Goal: Information Seeking & Learning: Learn about a topic

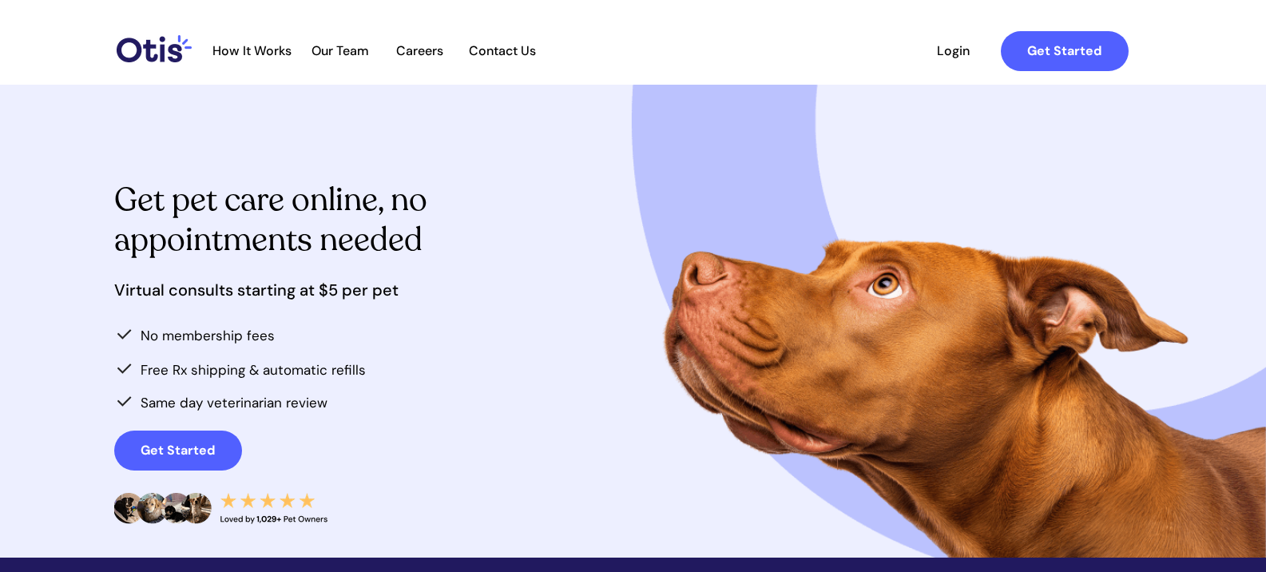
click at [336, 50] on span "Our Team" at bounding box center [340, 50] width 78 height 15
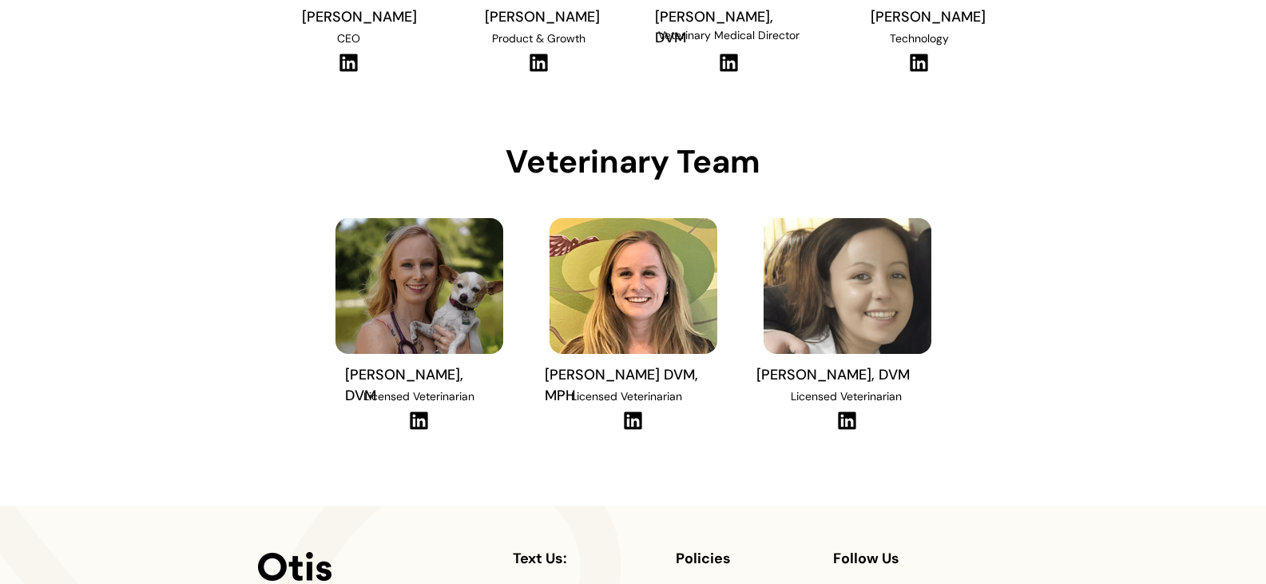
scroll to position [399, 0]
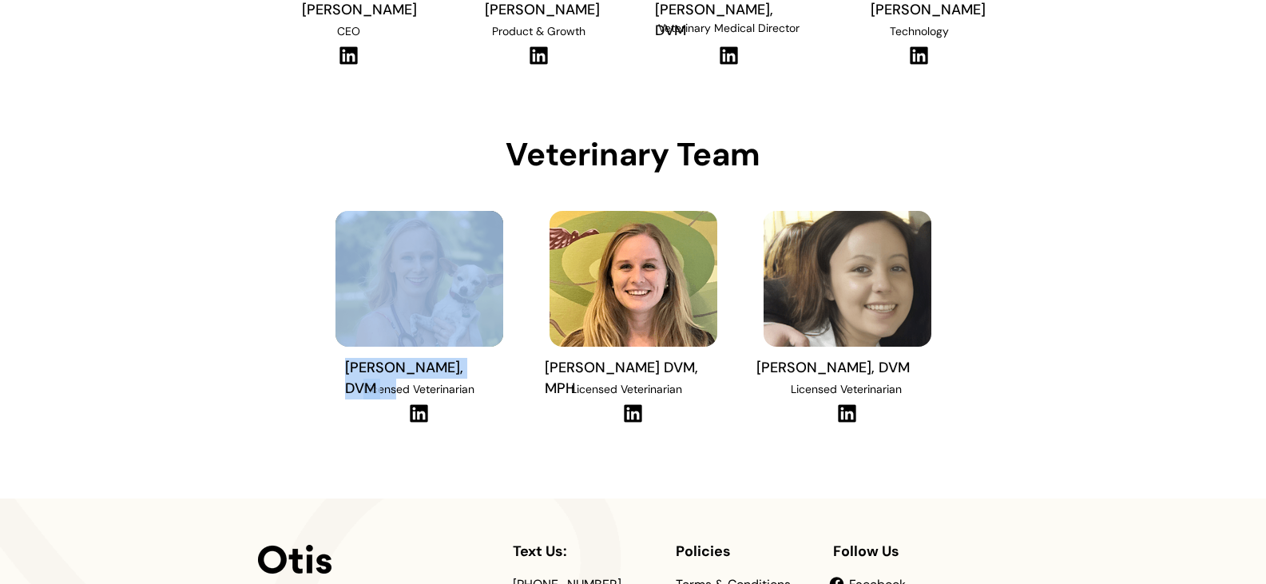
drag, startPoint x: 343, startPoint y: 364, endPoint x: 396, endPoint y: 381, distance: 55.3
click at [396, 381] on div "[PERSON_NAME], DVM Licensed Veterinarian" at bounding box center [419, 312] width 182 height 248
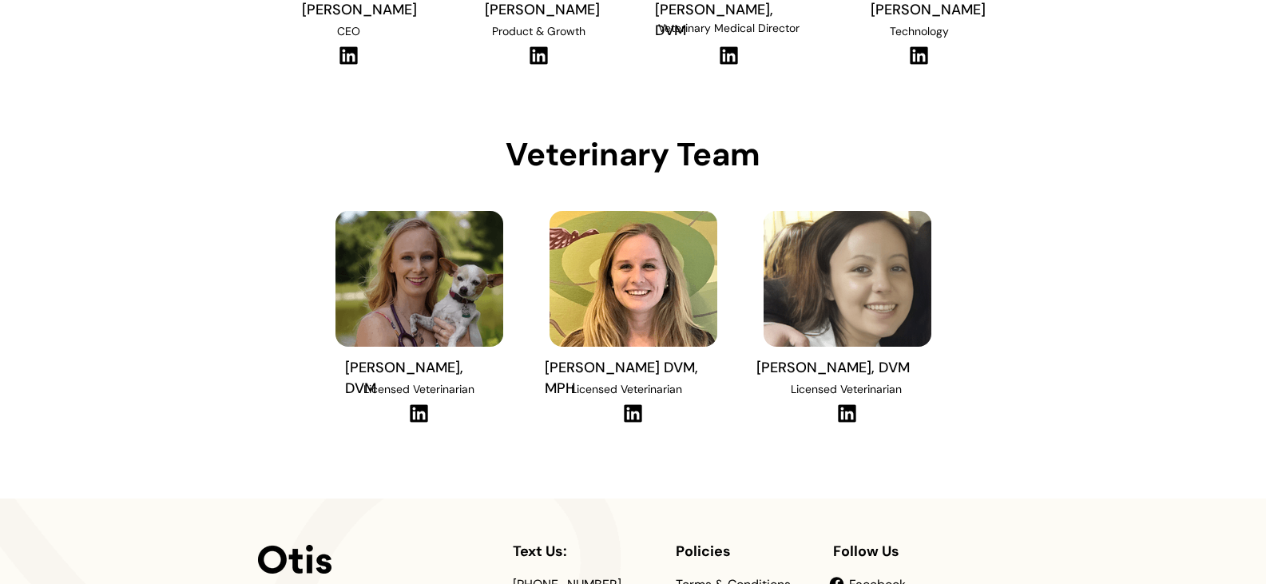
click at [322, 404] on div at bounding box center [633, 91] width 751 height 813
drag, startPoint x: 346, startPoint y: 365, endPoint x: 486, endPoint y: 368, distance: 140.6
click at [463, 368] on span "[PERSON_NAME], DVM" at bounding box center [404, 378] width 118 height 40
click at [1082, 469] on div at bounding box center [633, 91] width 1266 height 813
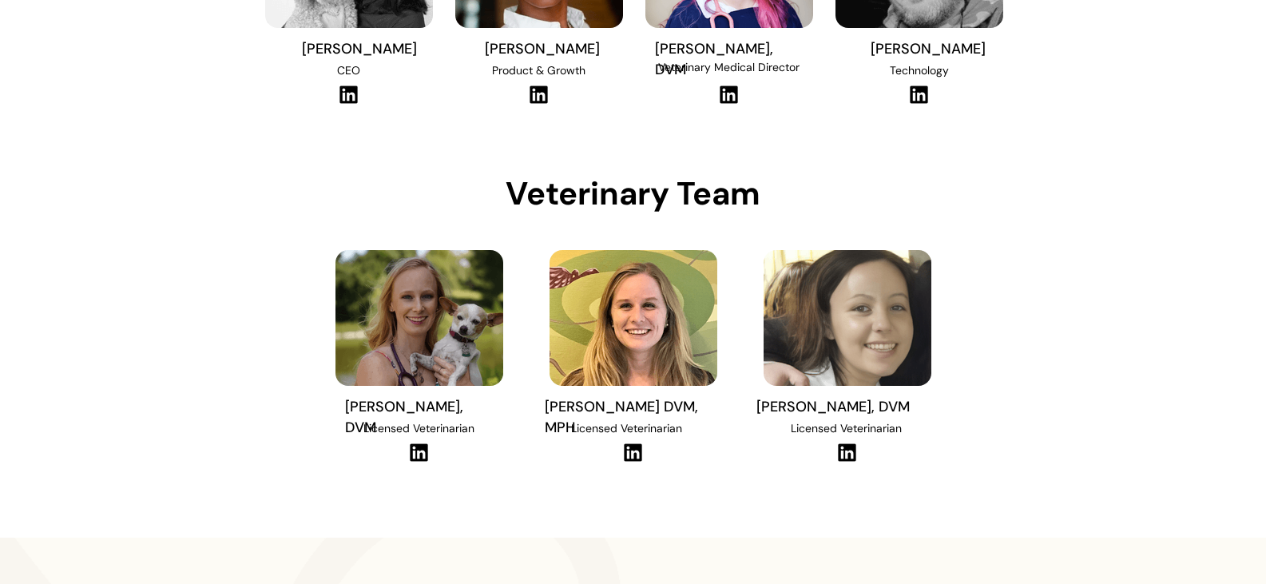
scroll to position [137, 0]
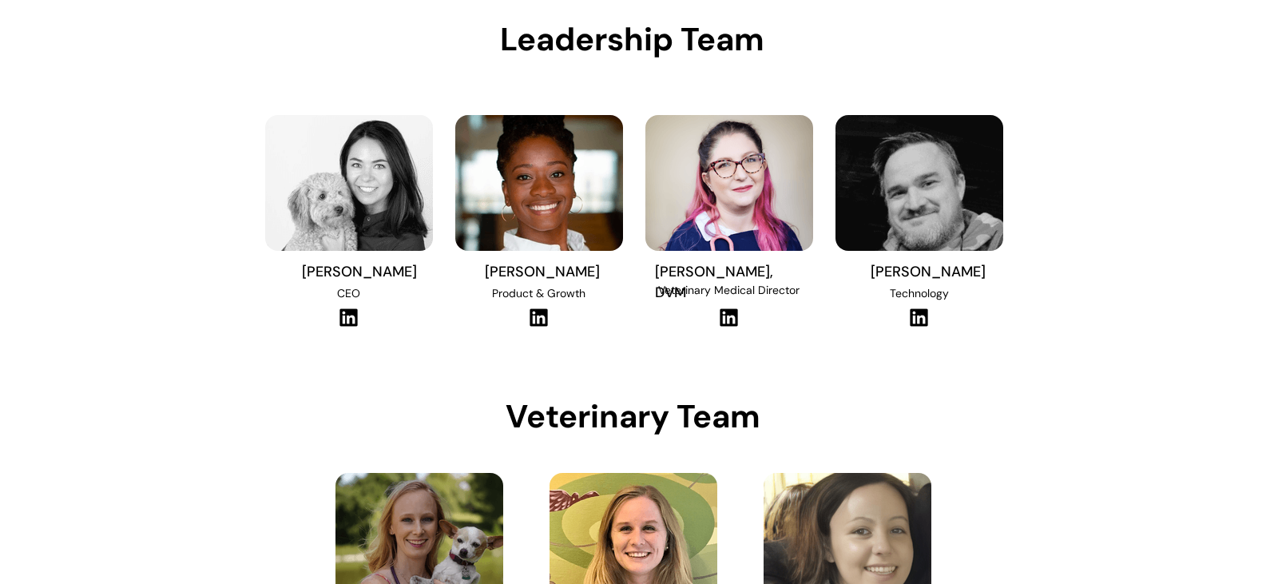
drag, startPoint x: 485, startPoint y: 275, endPoint x: 589, endPoint y: 271, distance: 104.7
click at [589, 271] on span "Niina Al-Hassan" at bounding box center [542, 271] width 115 height 19
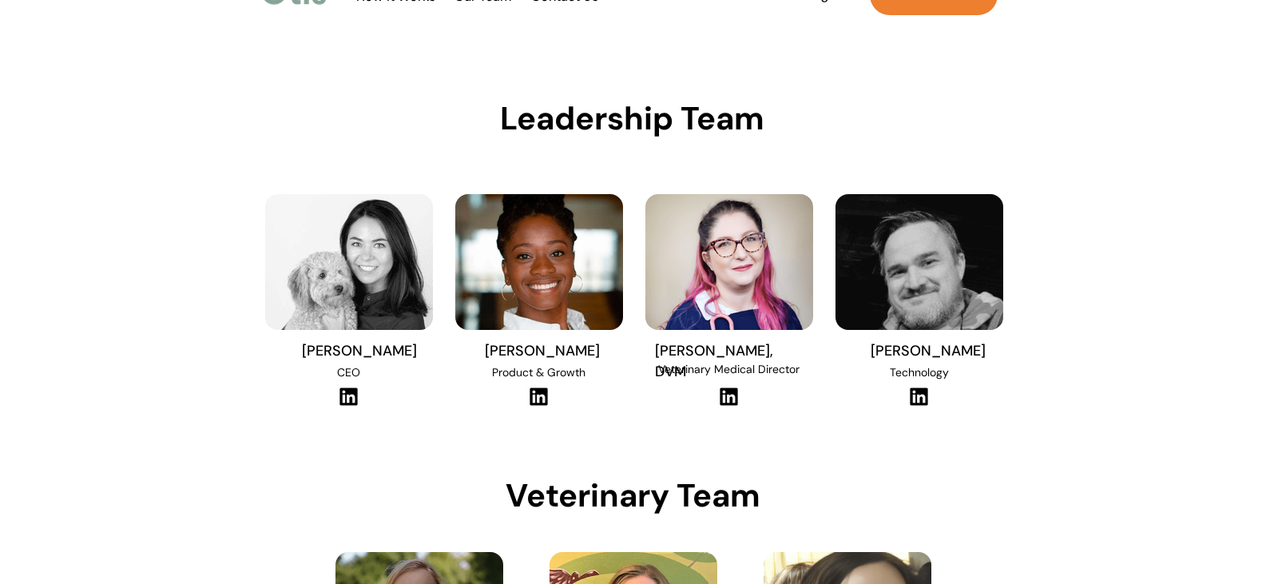
scroll to position [0, 0]
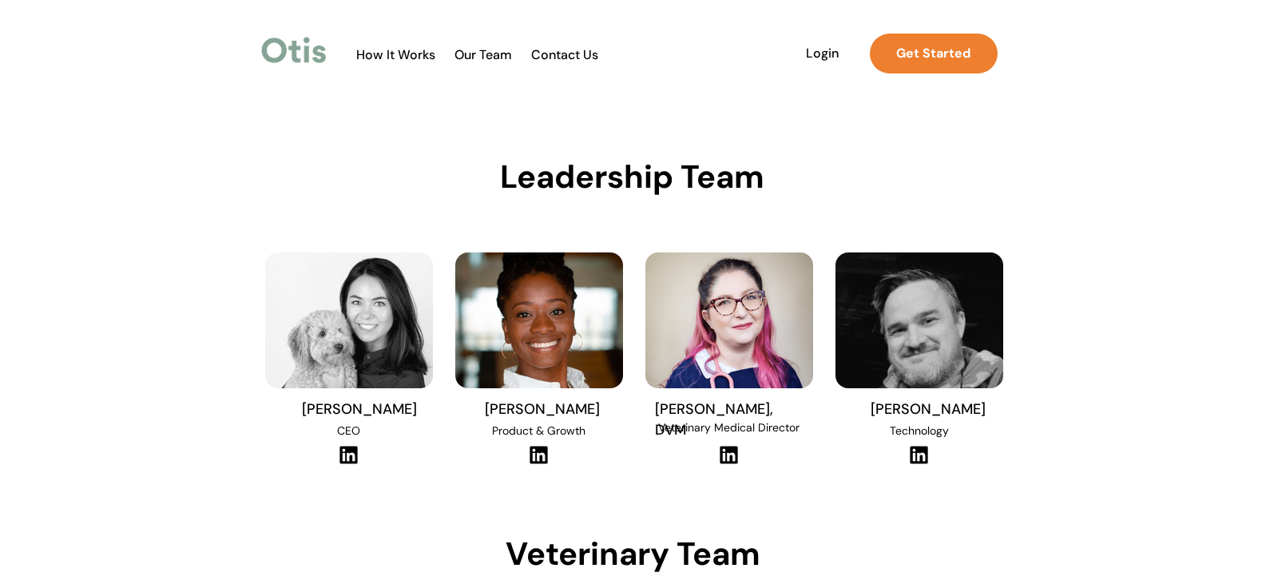
click at [401, 57] on span "How It Works" at bounding box center [395, 54] width 95 height 15
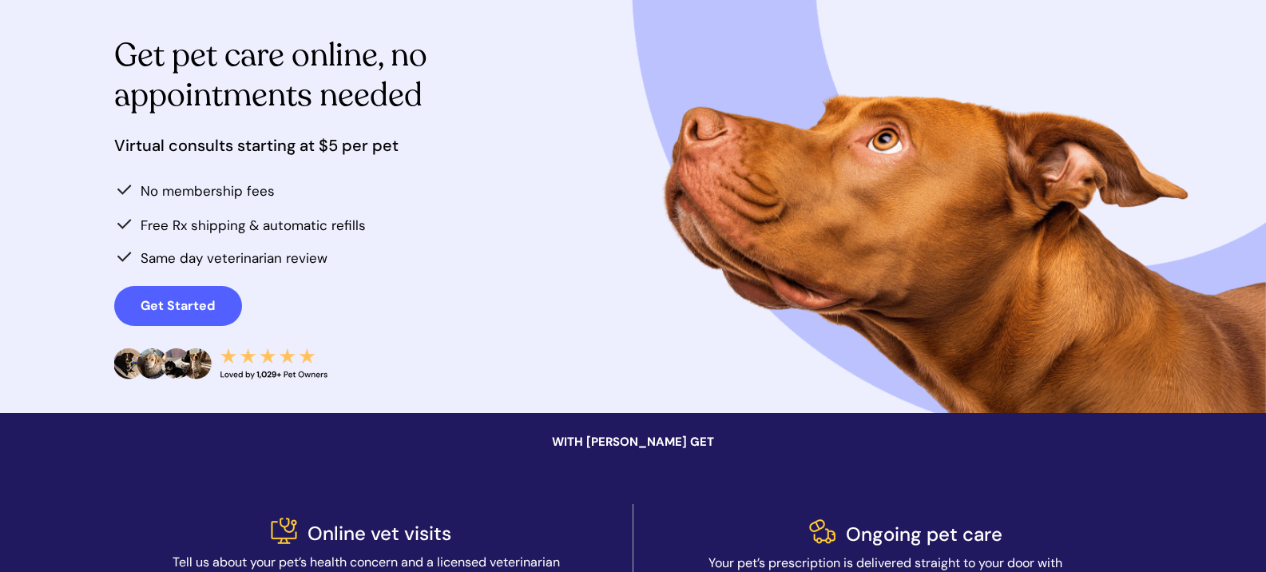
scroll to position [160, 0]
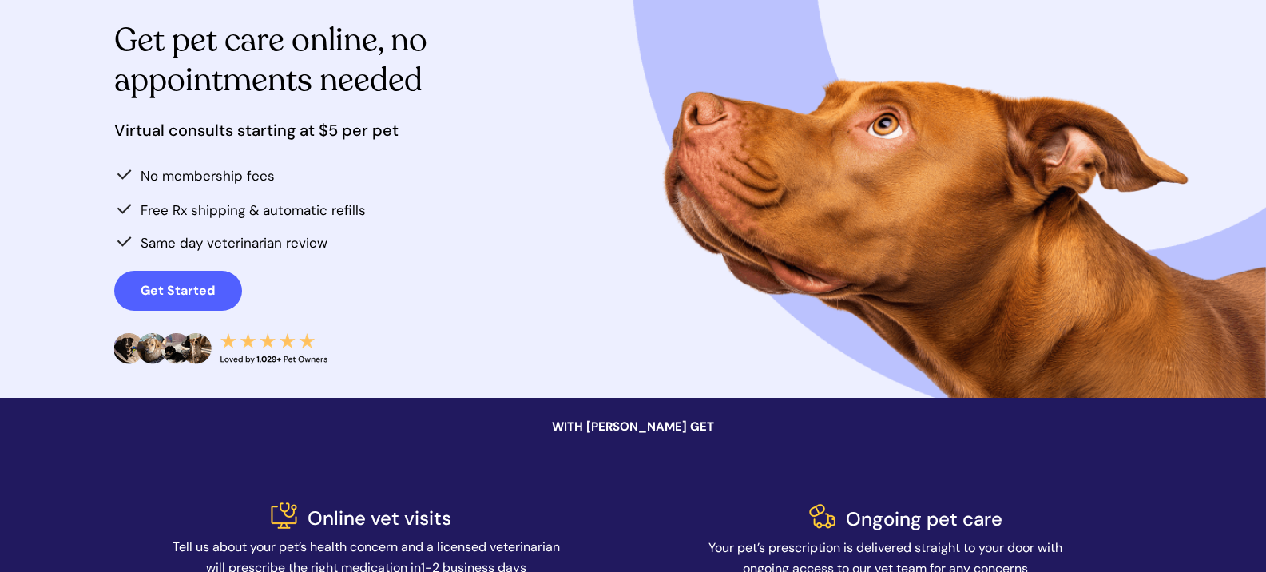
click at [127, 176] on img at bounding box center [124, 174] width 20 height 20
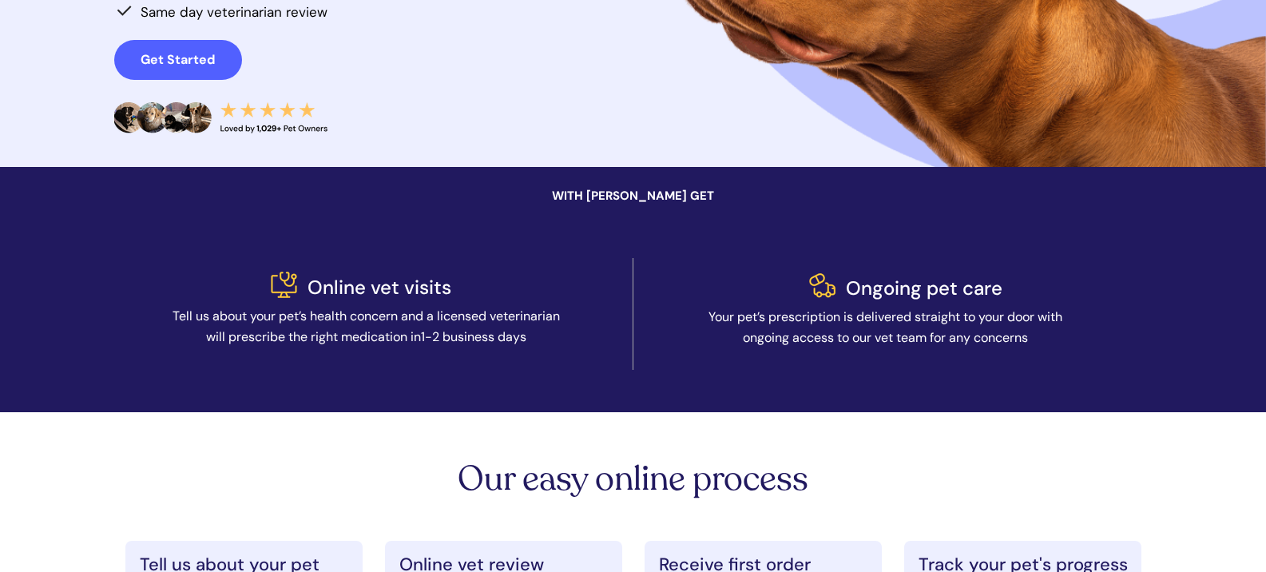
scroll to position [0, 0]
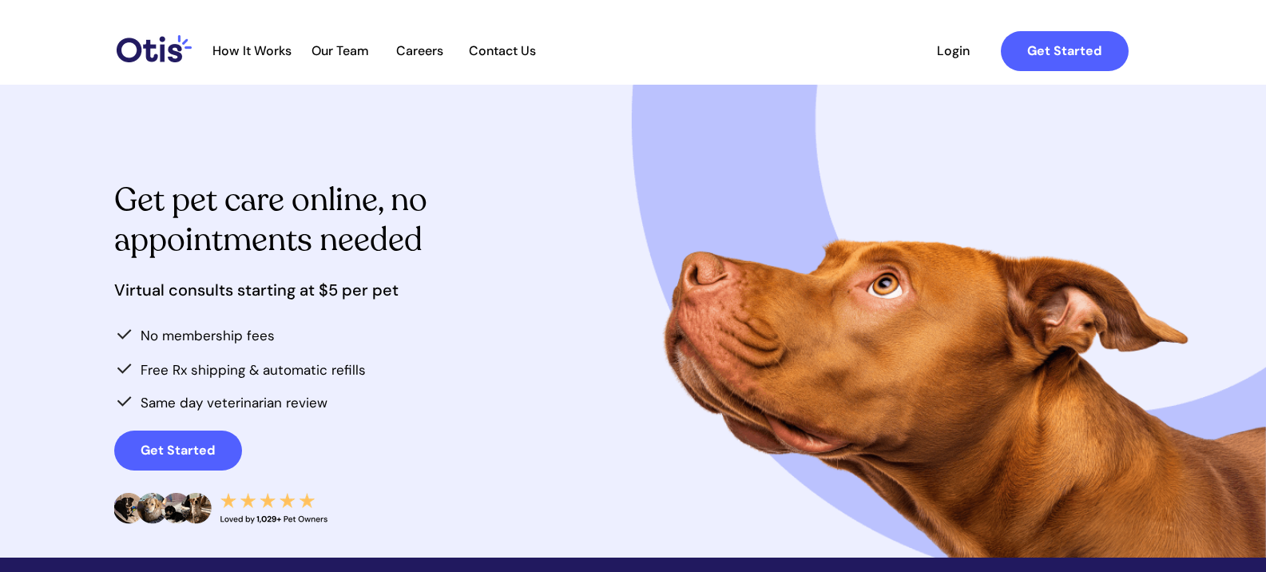
click at [160, 47] on img at bounding box center [154, 48] width 75 height 27
